Goal: Find specific page/section: Find specific page/section

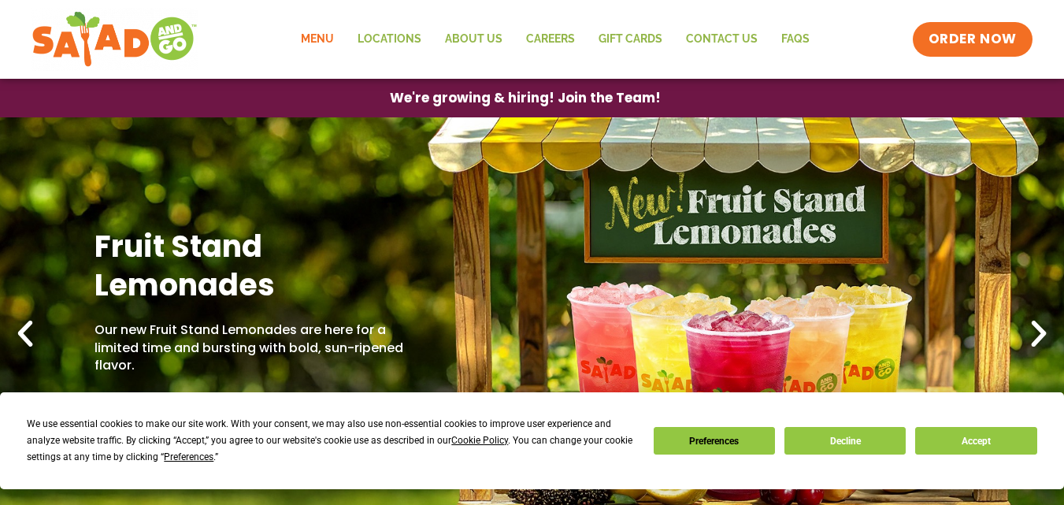
click at [322, 38] on link "Menu" at bounding box center [317, 39] width 57 height 36
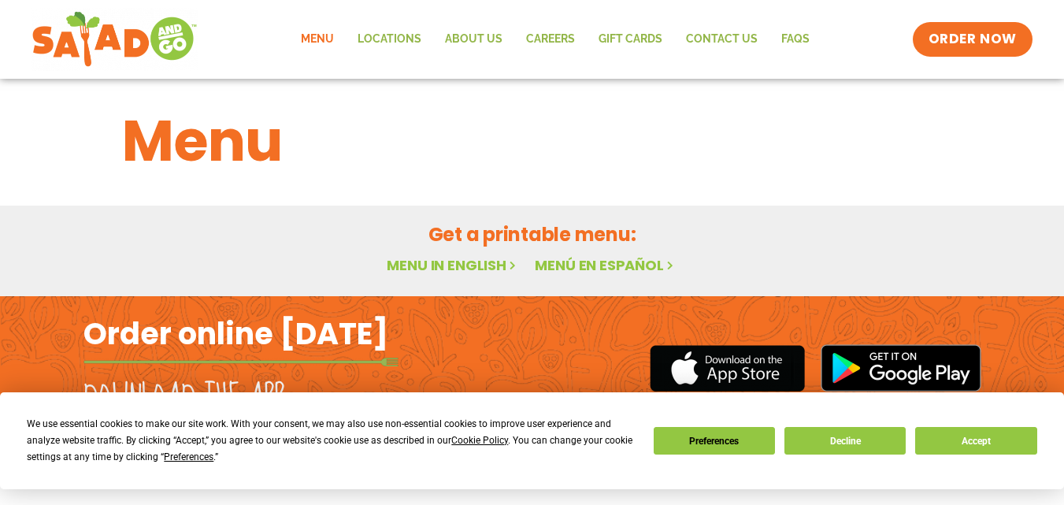
scroll to position [43, 0]
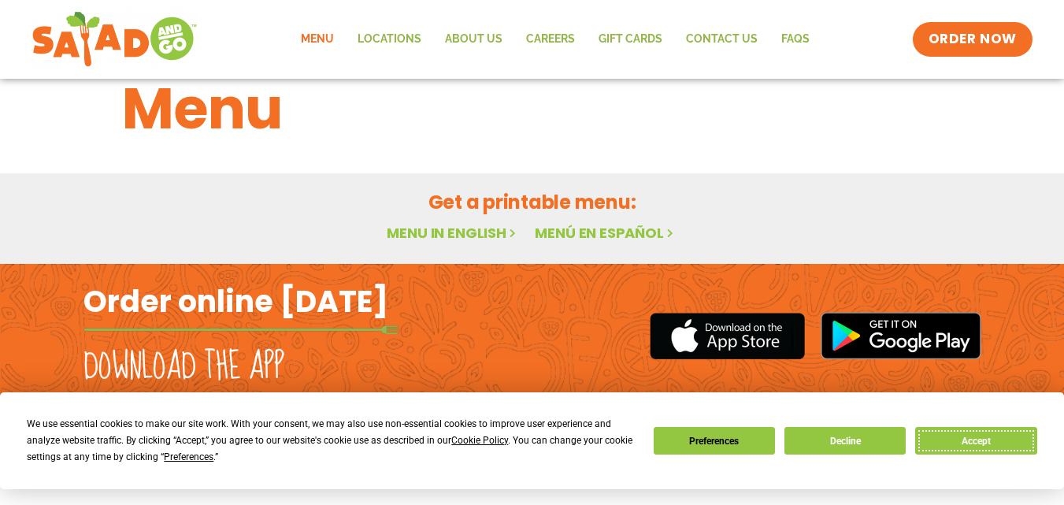
click at [955, 444] on button "Accept" at bounding box center [976, 441] width 121 height 28
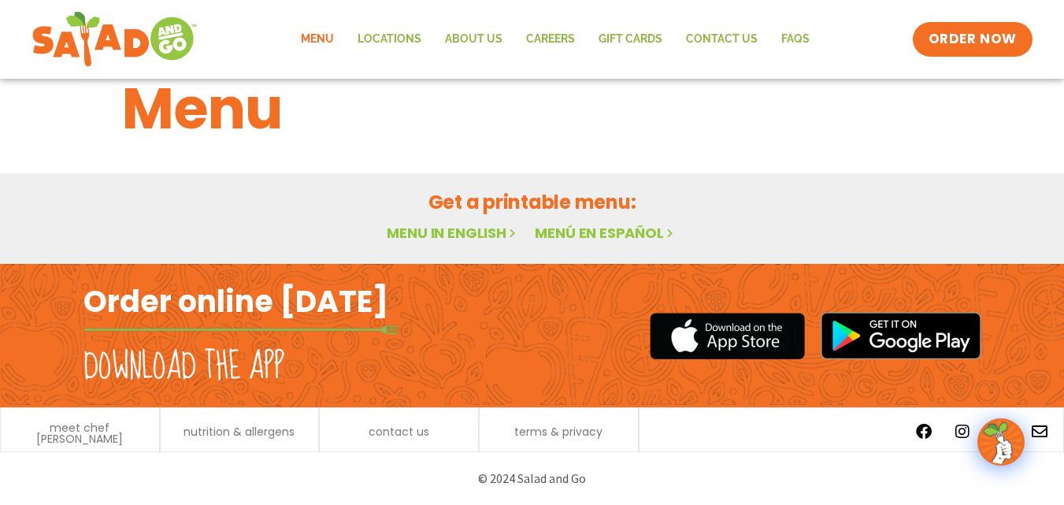
click at [336, 36] on link "Menu" at bounding box center [317, 39] width 57 height 36
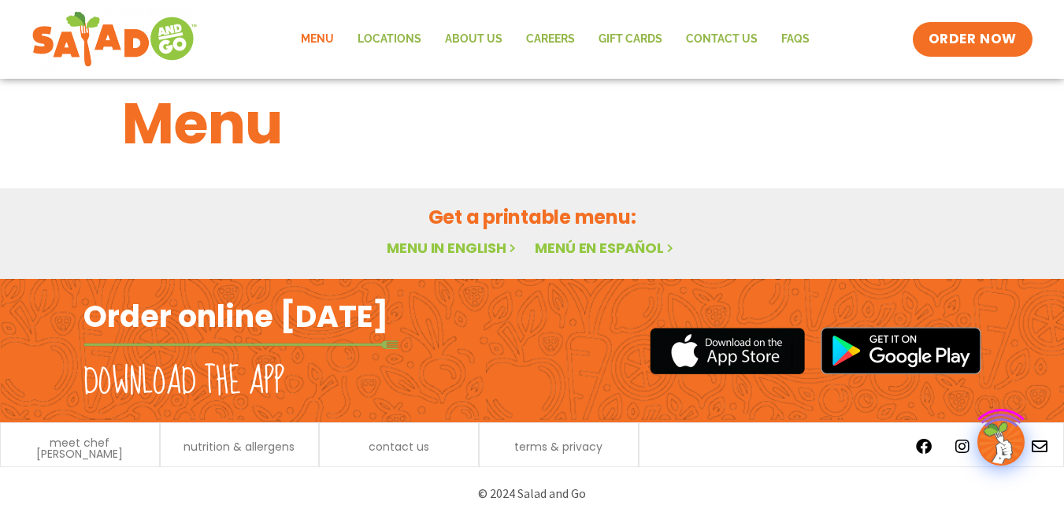
scroll to position [43, 0]
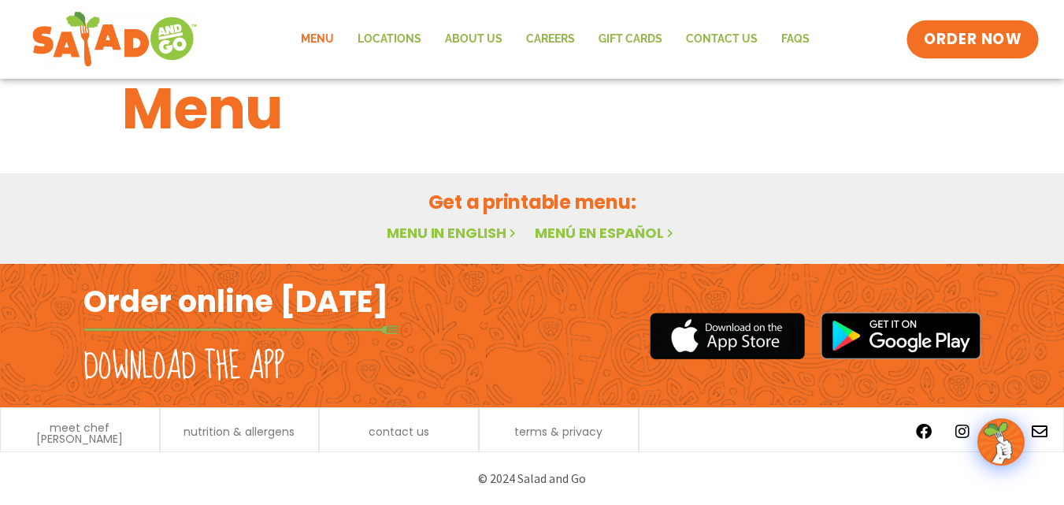
click at [975, 50] on link "ORDER NOW" at bounding box center [973, 39] width 132 height 38
click at [414, 33] on link "Locations" at bounding box center [389, 39] width 87 height 36
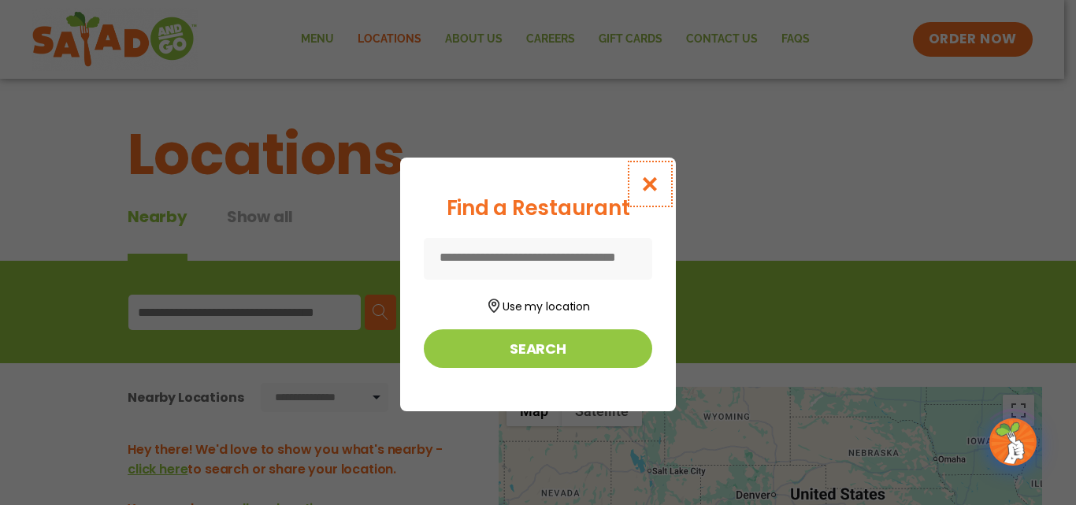
click at [641, 185] on icon "Close modal" at bounding box center [651, 184] width 20 height 17
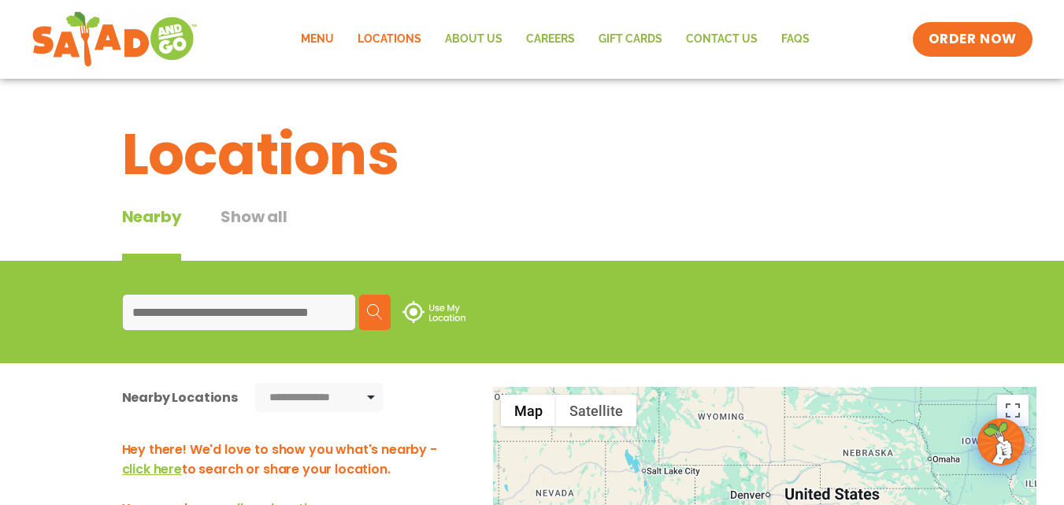
click at [325, 32] on link "Menu" at bounding box center [317, 39] width 57 height 36
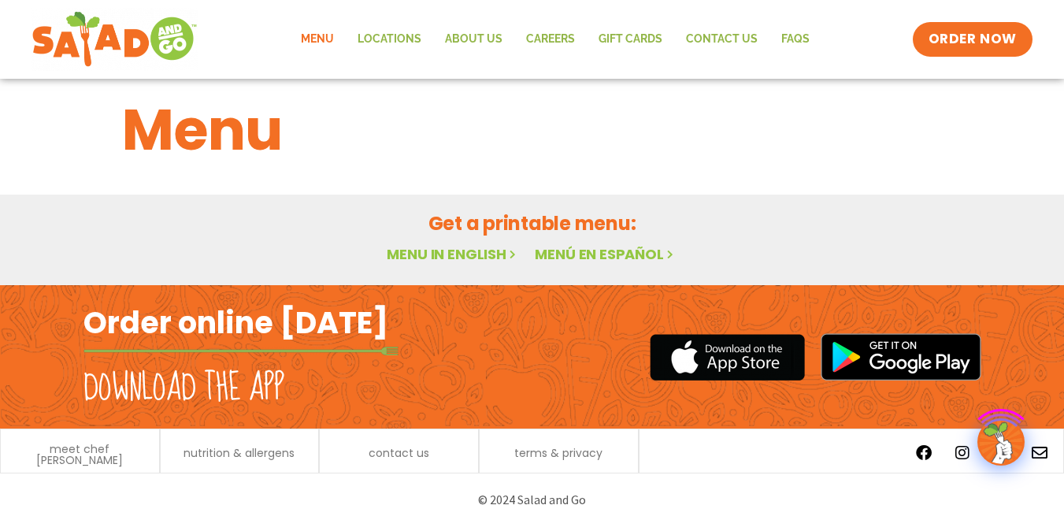
scroll to position [43, 0]
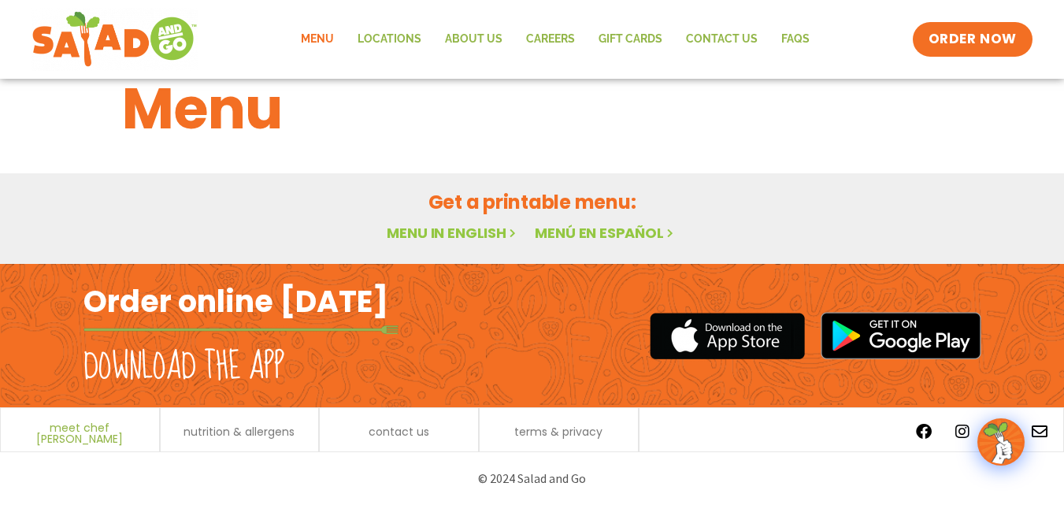
click at [87, 425] on span "meet chef [PERSON_NAME]" at bounding box center [80, 433] width 143 height 22
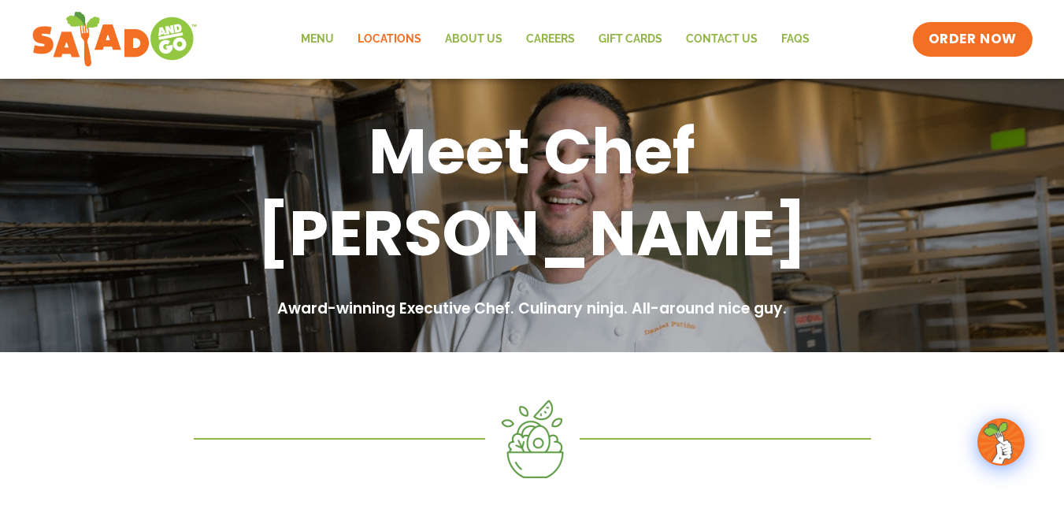
click at [373, 38] on link "Locations" at bounding box center [389, 39] width 87 height 36
click at [368, 43] on link "Locations" at bounding box center [389, 39] width 87 height 36
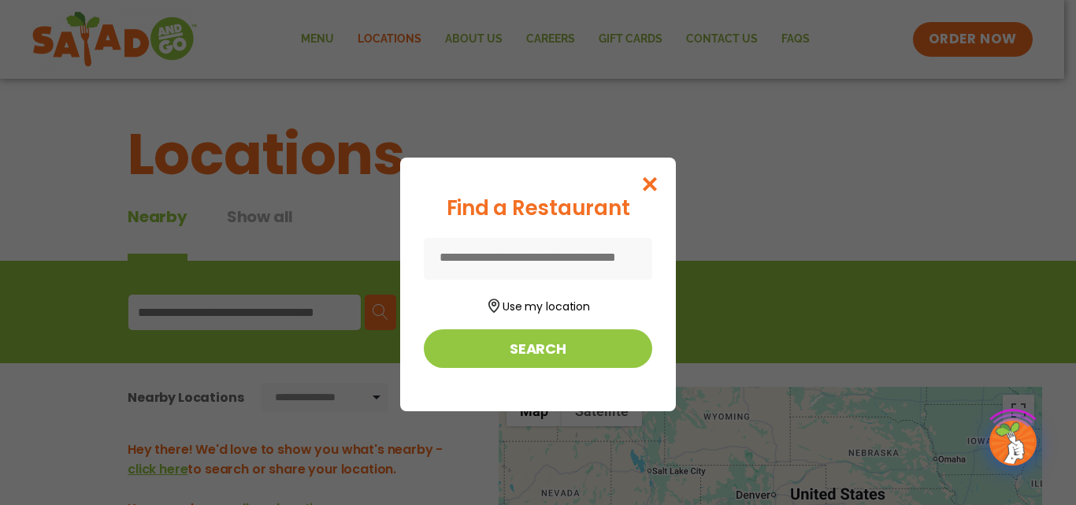
click at [547, 258] on input at bounding box center [538, 259] width 228 height 42
click at [542, 304] on button "Use my location" at bounding box center [538, 304] width 228 height 21
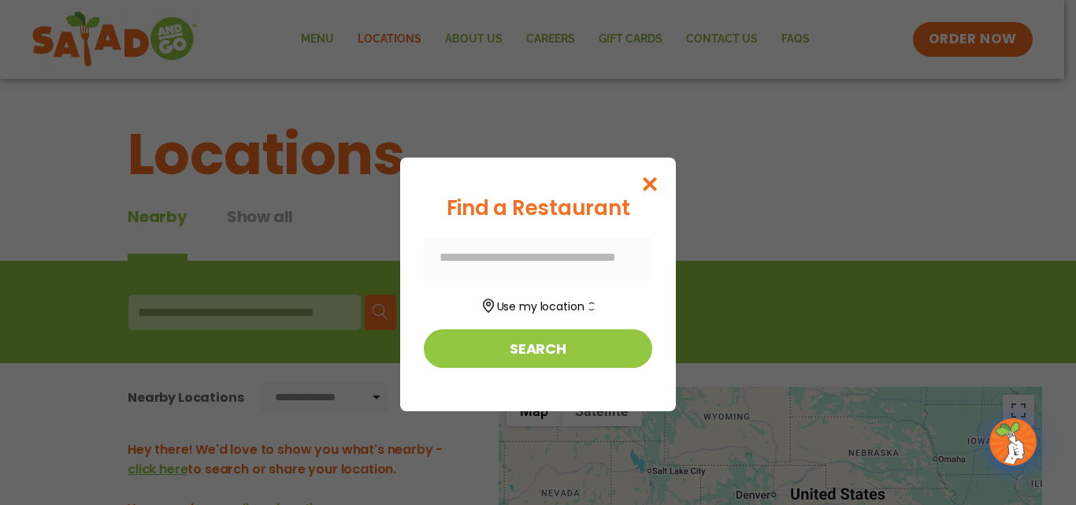
click at [518, 265] on div at bounding box center [538, 259] width 228 height 42
click at [645, 176] on icon "Close modal" at bounding box center [651, 184] width 20 height 17
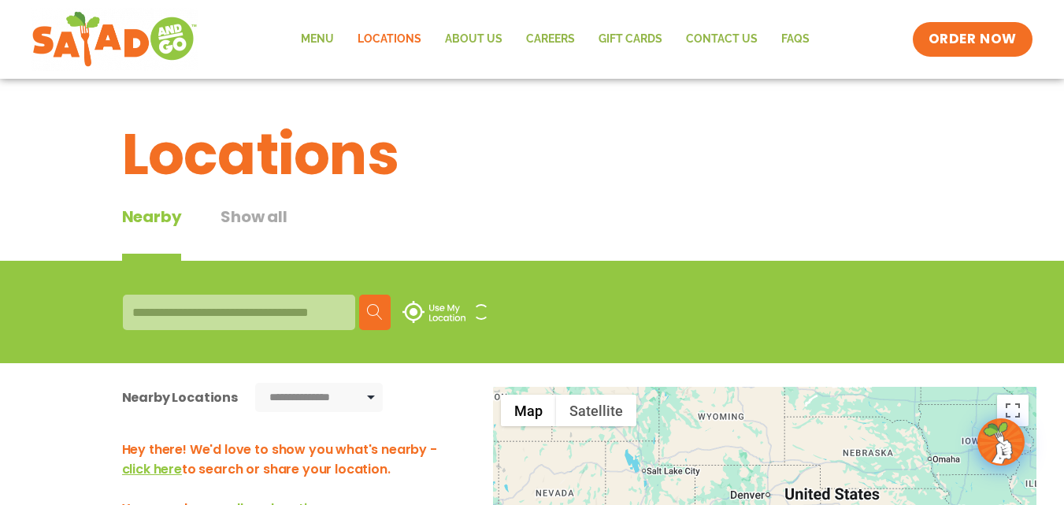
click at [252, 306] on div at bounding box center [239, 312] width 232 height 35
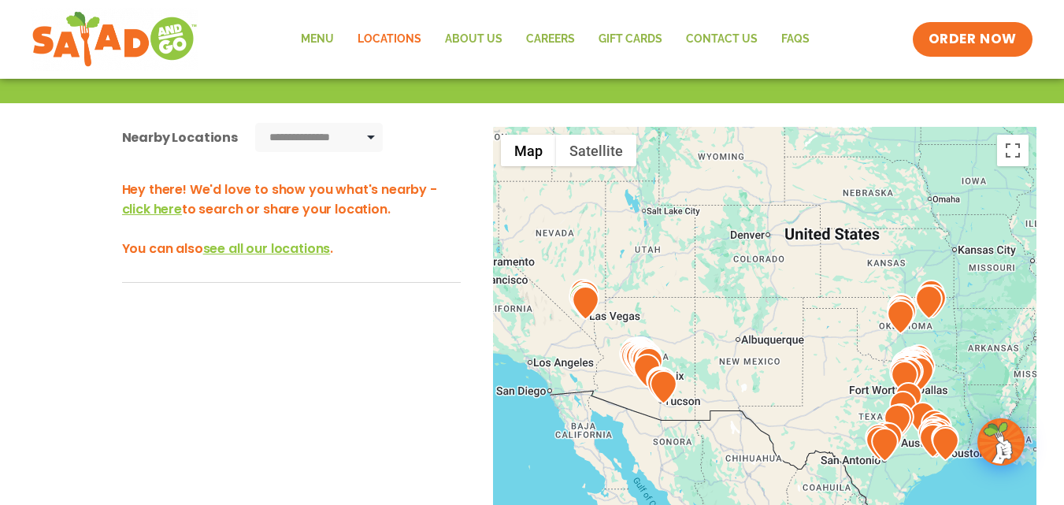
scroll to position [79, 0]
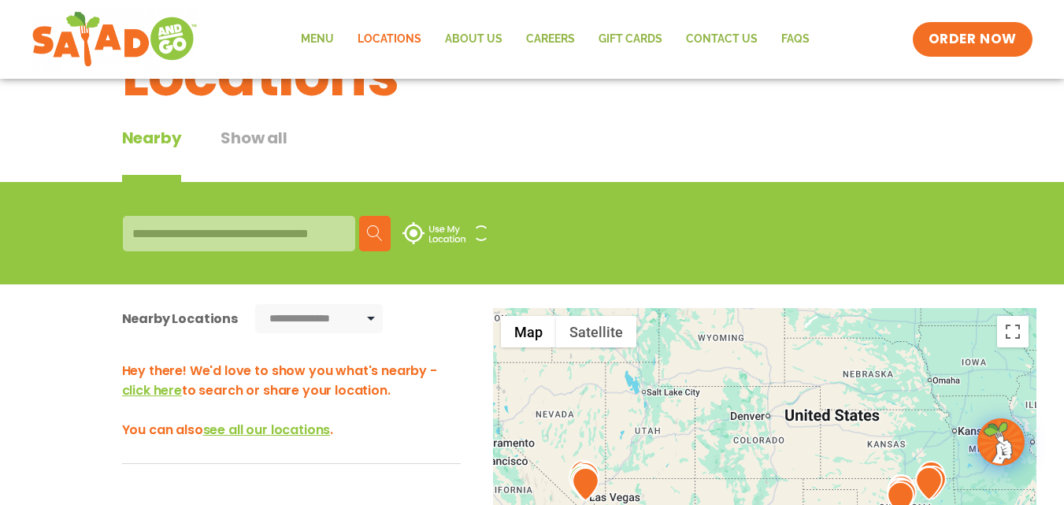
click at [287, 230] on div at bounding box center [239, 233] width 232 height 35
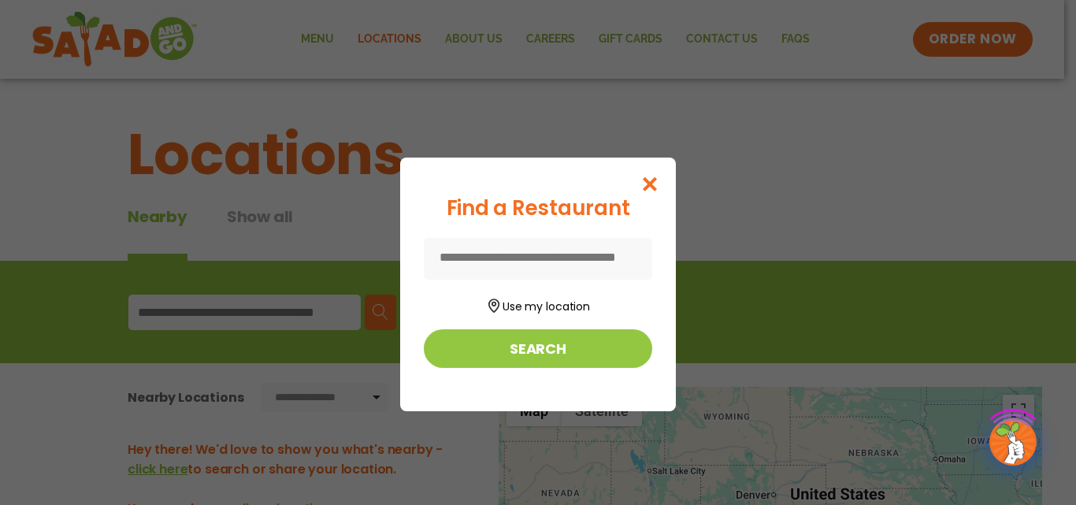
click at [567, 257] on input at bounding box center [538, 259] width 228 height 42
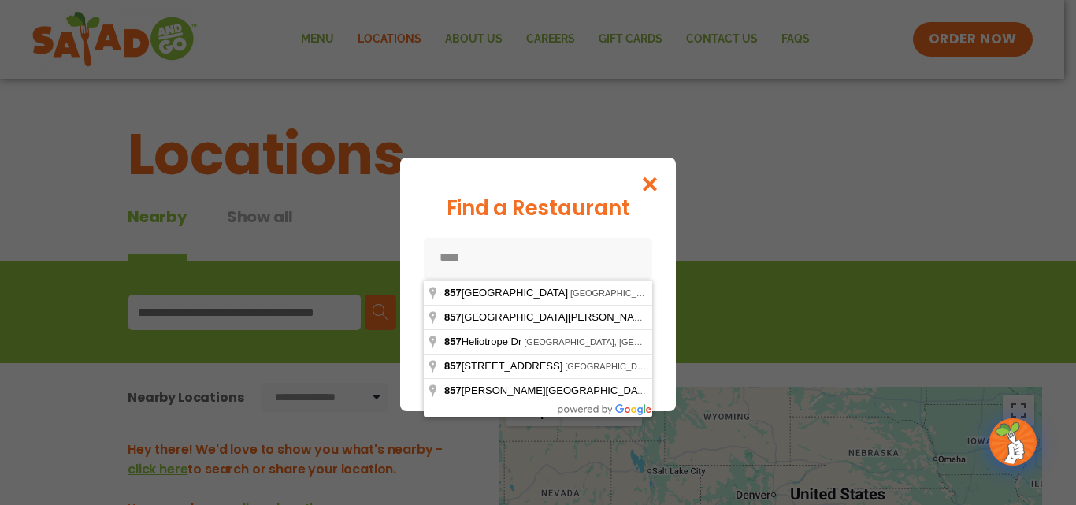
type input "*****"
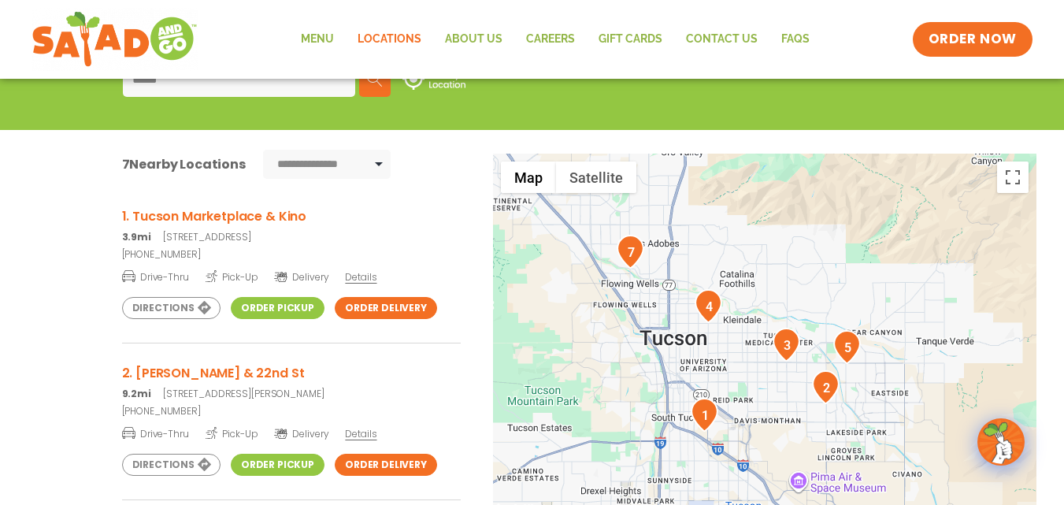
scroll to position [236, 0]
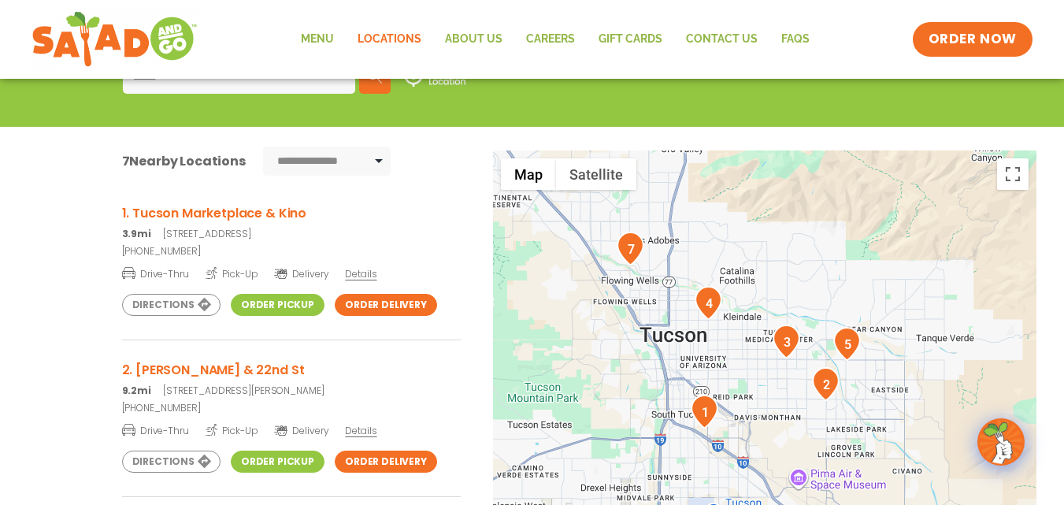
click at [143, 225] on link "1. Tucson Marketplace & Kino 3.9mi [STREET_ADDRESS]" at bounding box center [291, 222] width 339 height 38
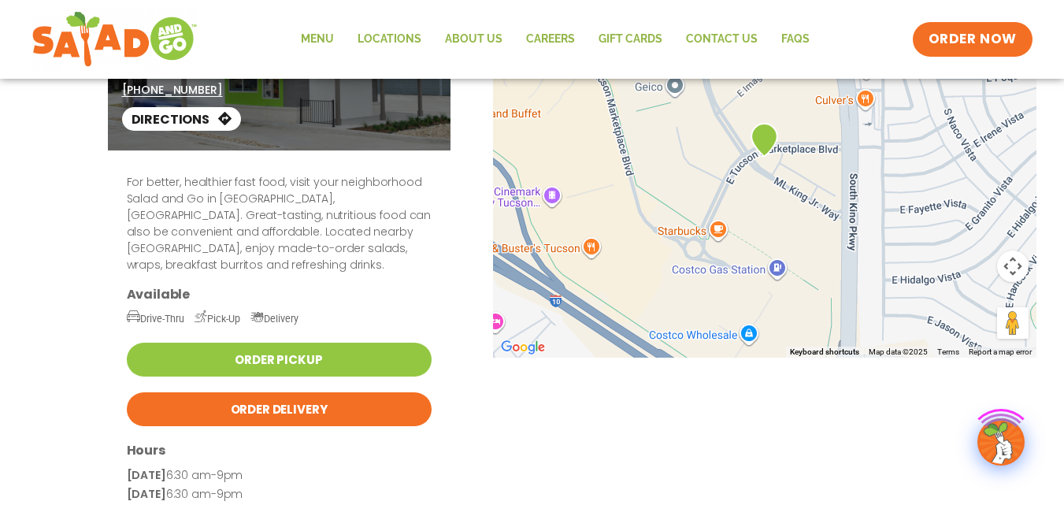
scroll to position [315, 0]
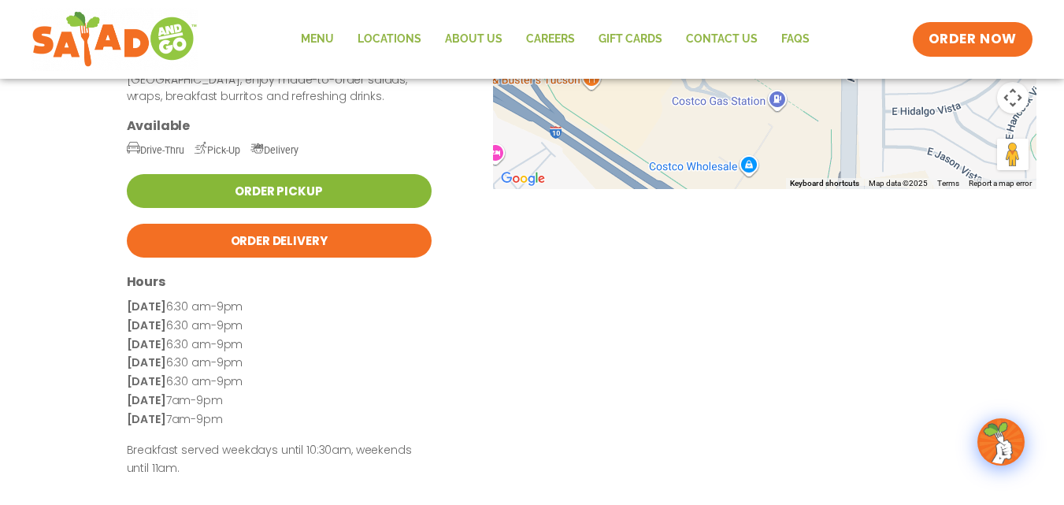
click at [284, 183] on link "Order Pickup" at bounding box center [279, 191] width 305 height 34
